Goal: Task Accomplishment & Management: Manage account settings

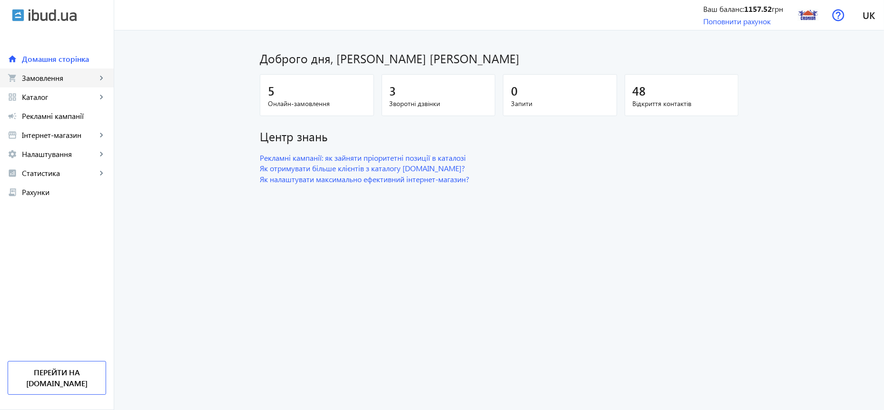
click at [45, 77] on span "Замовлення" at bounding box center [59, 78] width 75 height 10
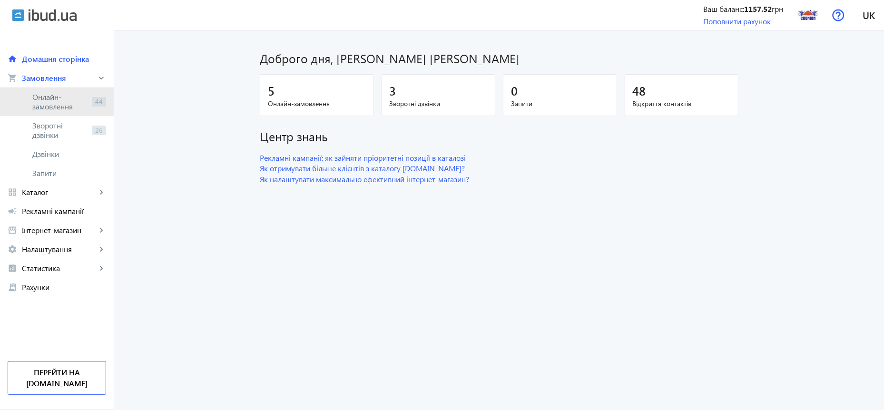
click at [54, 101] on span "Онлайн-замовлення" at bounding box center [60, 101] width 56 height 19
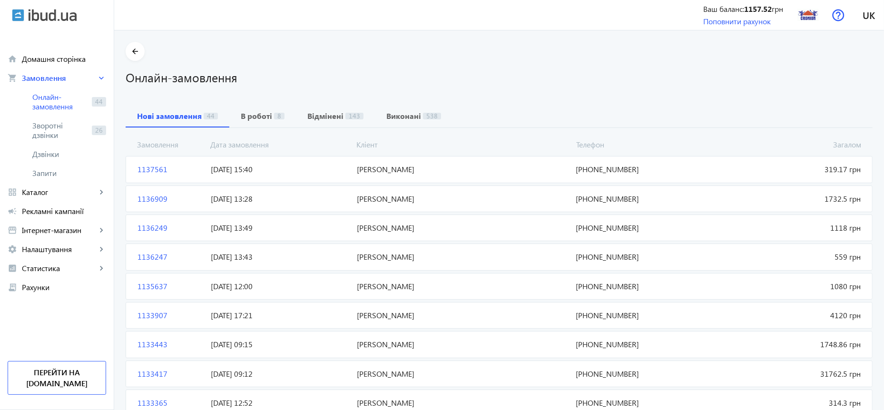
click at [145, 168] on span "1137561" at bounding box center [170, 169] width 73 height 10
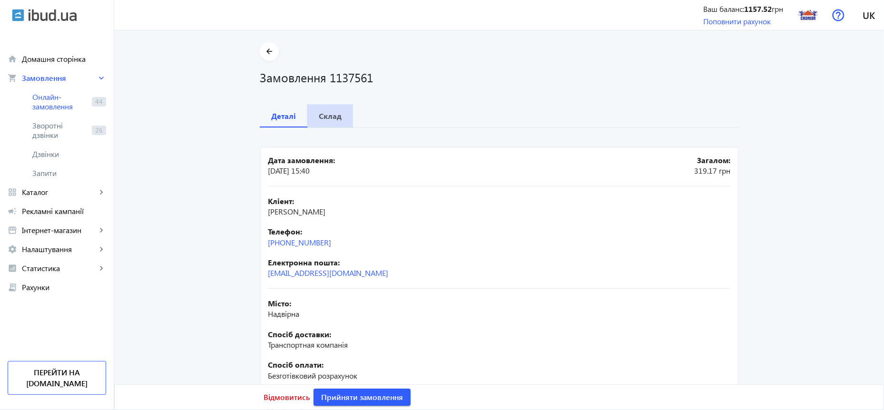
click at [328, 115] on b "Склад" at bounding box center [330, 116] width 23 height 8
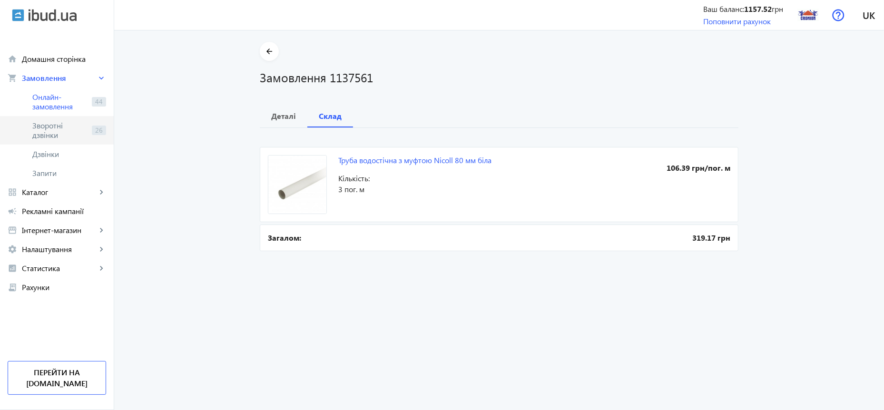
click at [50, 131] on span "Зворотні дзвінки" at bounding box center [60, 130] width 56 height 19
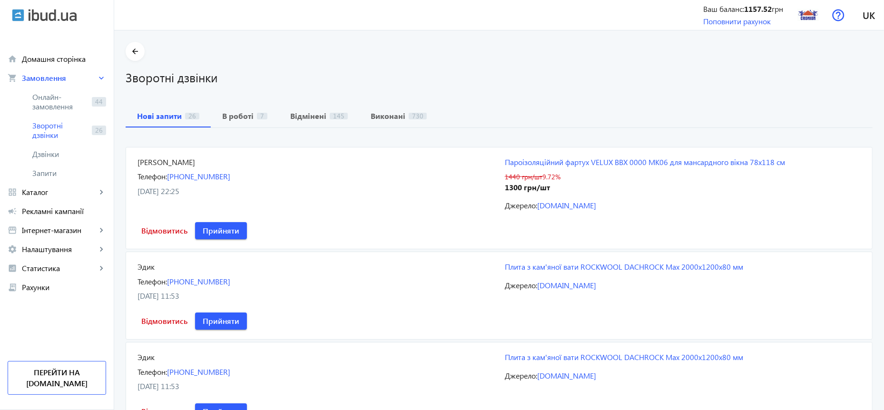
drag, startPoint x: 231, startPoint y: 177, endPoint x: 159, endPoint y: 179, distance: 71.9
click at [159, 179] on div "Телефон: [PHONE_NUMBER]" at bounding box center [316, 176] width 356 height 10
copy div "Телефон: [PHONE_NUMBER]"
click at [43, 101] on span "Онлайн-замовлення" at bounding box center [60, 101] width 56 height 19
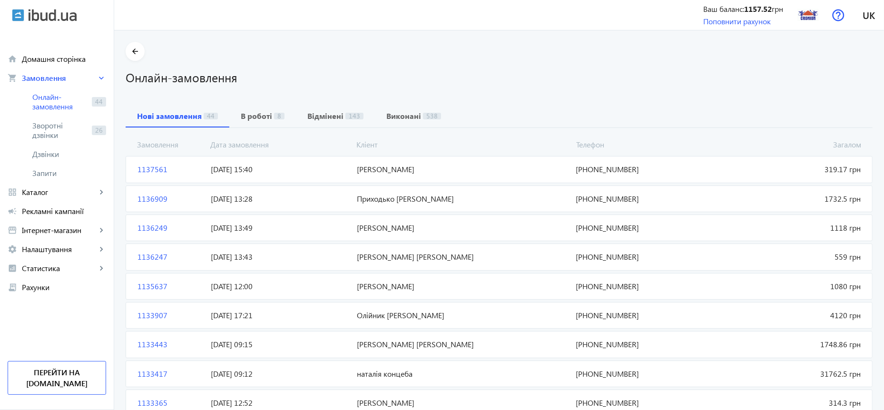
click at [148, 168] on span "1137561" at bounding box center [170, 169] width 73 height 10
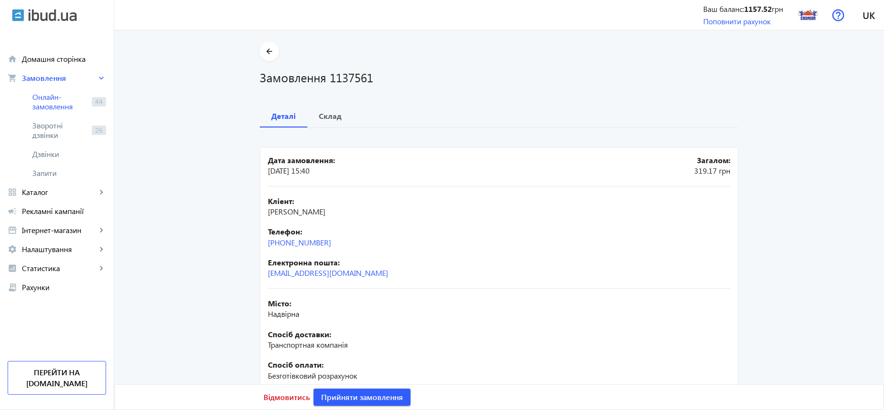
drag, startPoint x: 338, startPoint y: 246, endPoint x: 260, endPoint y: 246, distance: 78.0
click at [260, 246] on mat-card "Дата замовлення: [DATE] 15:40 Загалом: 319.17 грн Кліент: [PERSON_NAME] Телефон…" at bounding box center [499, 294] width 479 height 295
copy link "[PHONE_NUMBER]"
drag, startPoint x: 296, startPoint y: 315, endPoint x: 257, endPoint y: 312, distance: 38.6
click at [260, 312] on mat-card "Дата замовлення: [DATE] 15:40 Загалом: 319.17 грн Кліент: [PERSON_NAME] Телефон…" at bounding box center [499, 294] width 479 height 295
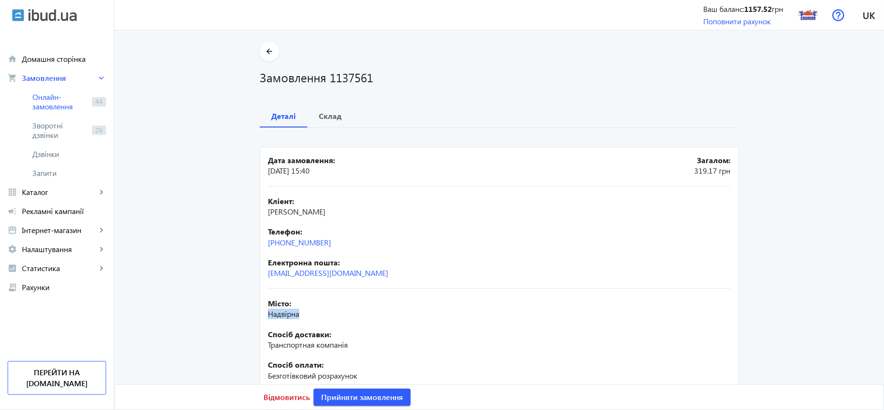
copy span "Надвірна"
click at [328, 118] on b "Склад" at bounding box center [330, 116] width 23 height 8
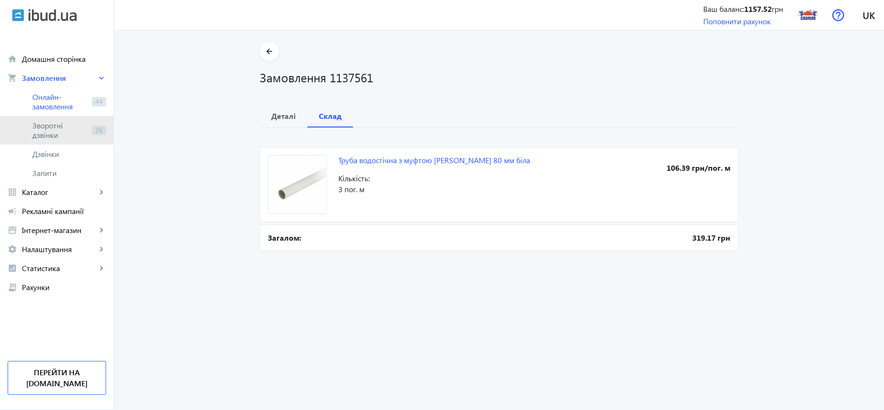
click at [45, 130] on span "Зворотні дзвінки" at bounding box center [60, 130] width 56 height 19
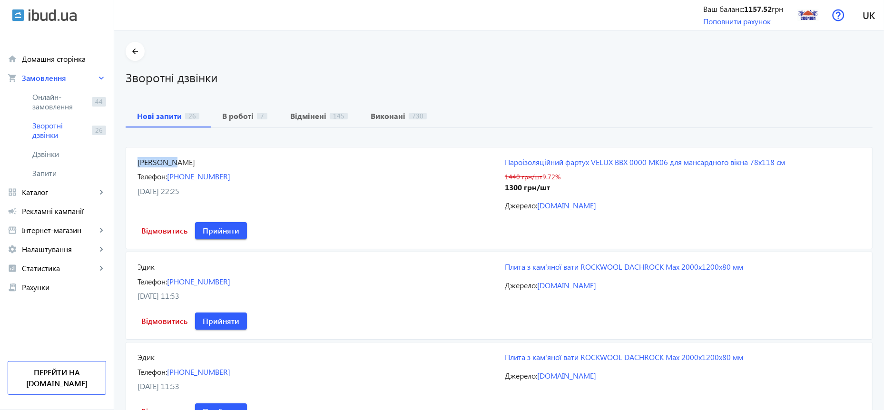
drag, startPoint x: 176, startPoint y: 163, endPoint x: 117, endPoint y: 163, distance: 59.0
click at [126, 163] on mat-card "Володимир Телефон: [PHONE_NUMBER] [DATE] 22:25 Пароізоляційний фартух VELUX ВВХ…" at bounding box center [499, 198] width 747 height 103
copy div "[PERSON_NAME]"
drag, startPoint x: 233, startPoint y: 181, endPoint x: 175, endPoint y: 182, distance: 57.6
click at [175, 182] on div "Володимир Телефон: [PHONE_NUMBER] [DATE] 22:25" at bounding box center [316, 184] width 356 height 54
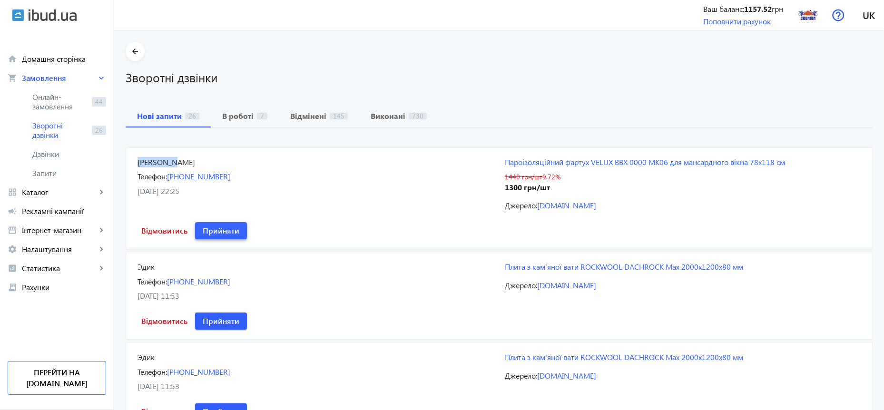
copy link "[PHONE_NUMBER]"
